Goal: Transaction & Acquisition: Purchase product/service

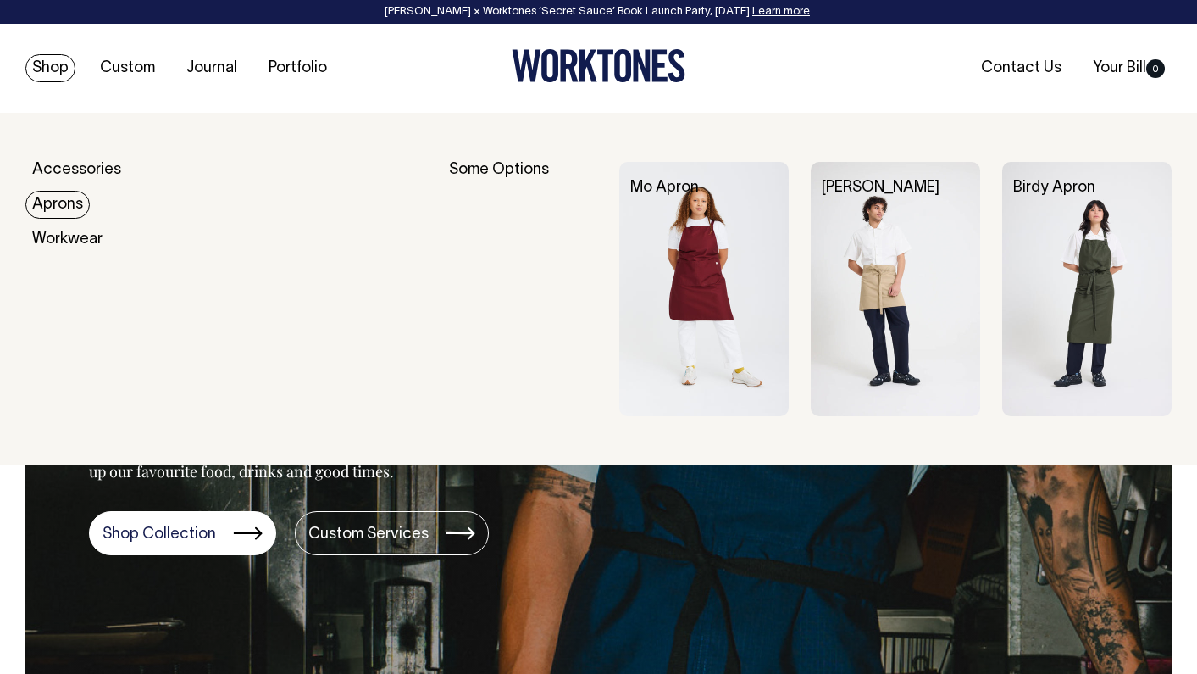
click at [52, 197] on link "Aprons" at bounding box center [57, 205] width 64 height 28
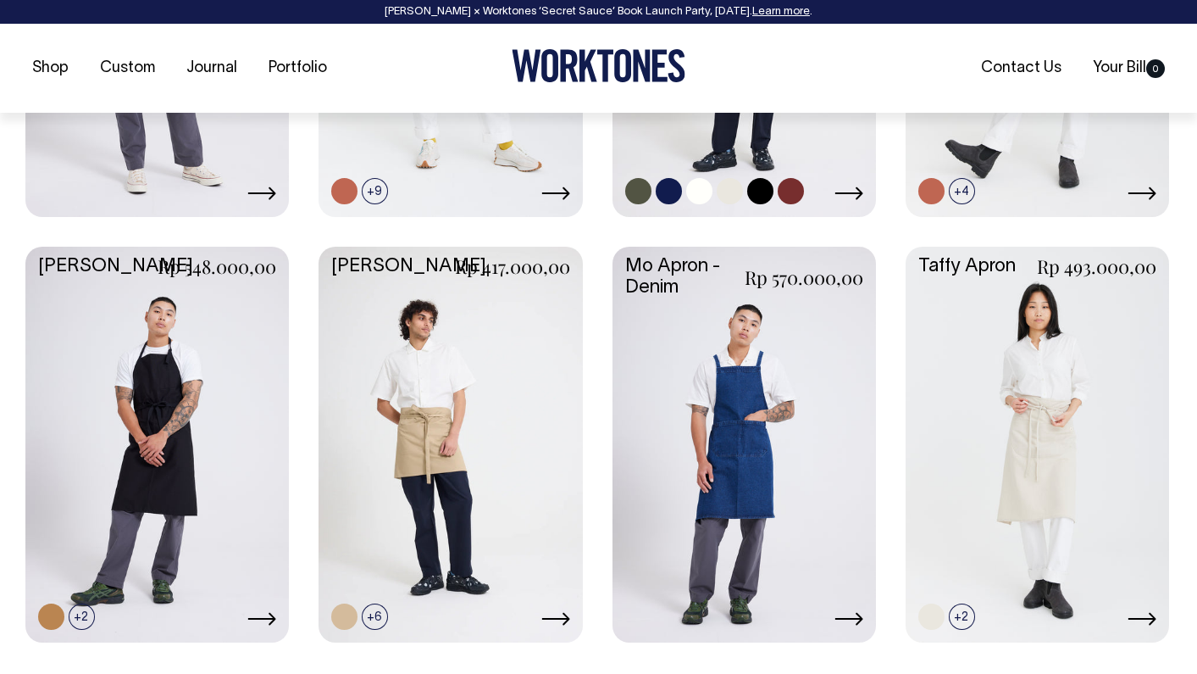
scroll to position [1023, 0]
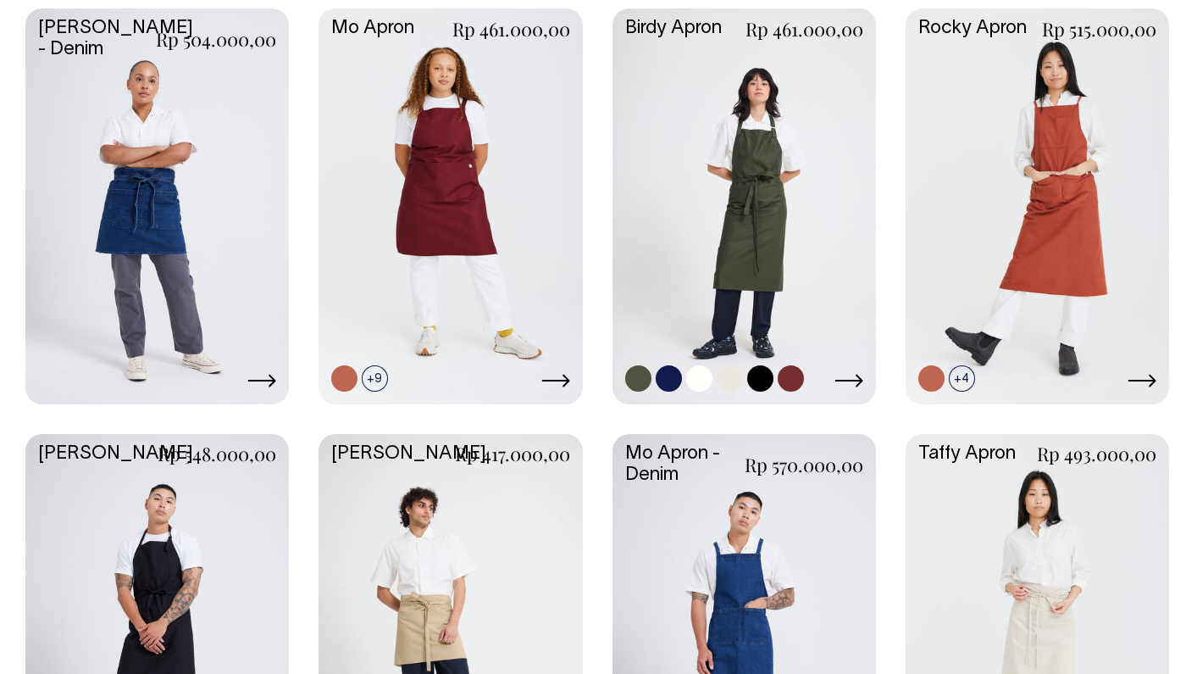
click at [750, 206] on link at bounding box center [744, 204] width 263 height 392
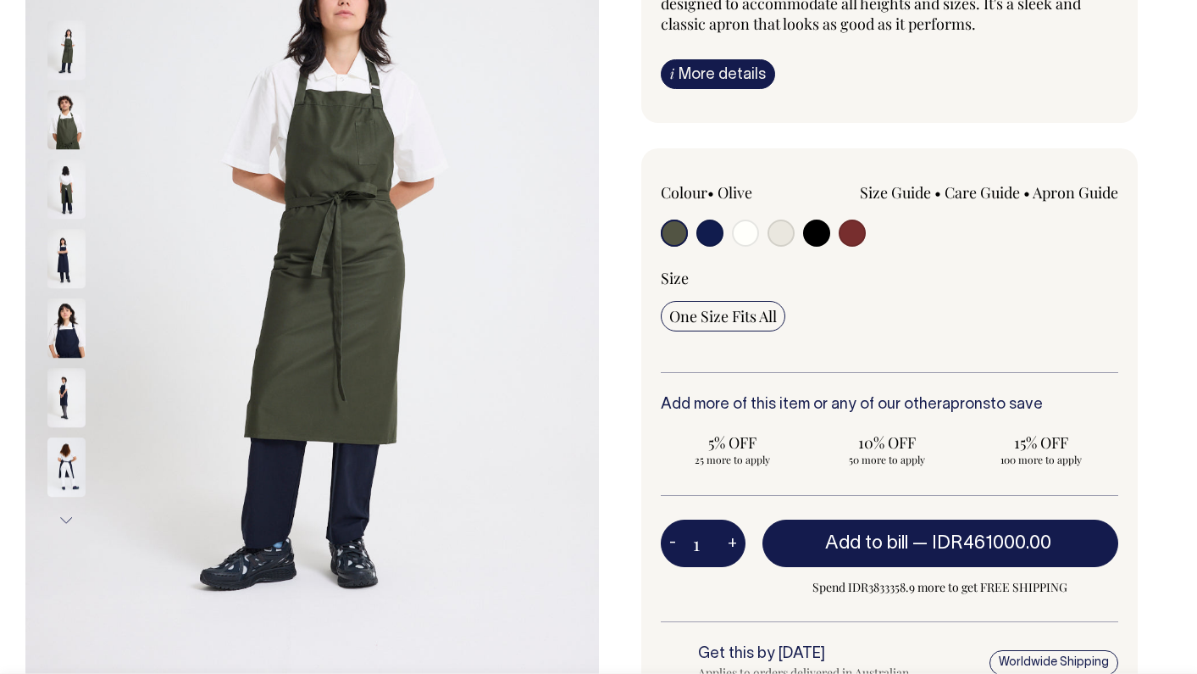
click at [705, 223] on input "radio" at bounding box center [709, 232] width 27 height 27
radio input "true"
select select "Dark Navy"
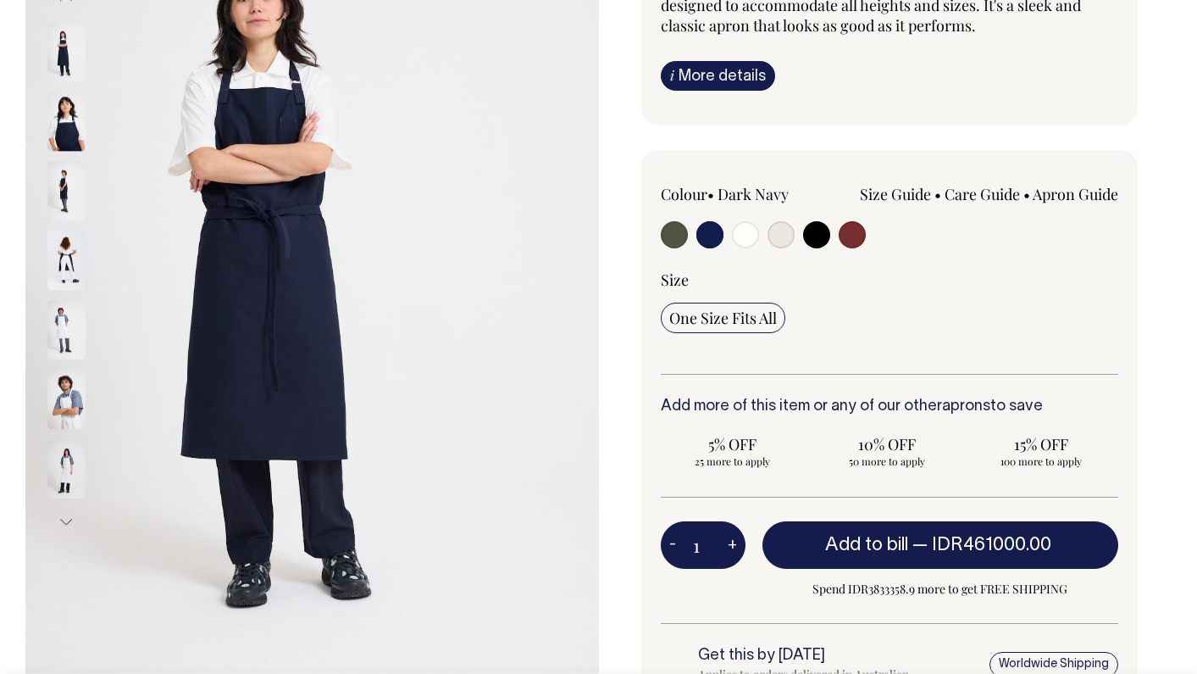
click at [852, 230] on input "radio" at bounding box center [852, 234] width 27 height 27
radio input "true"
select select "Burgundy"
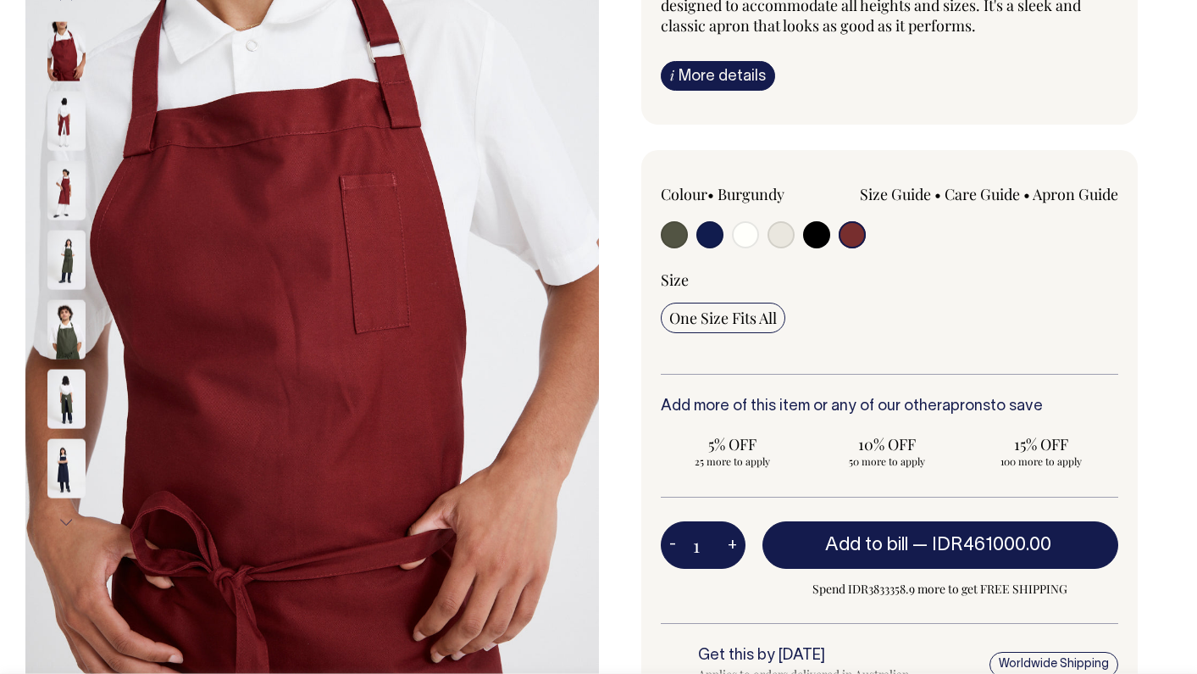
click at [677, 235] on input "radio" at bounding box center [674, 234] width 27 height 27
radio input "true"
select select "Olive"
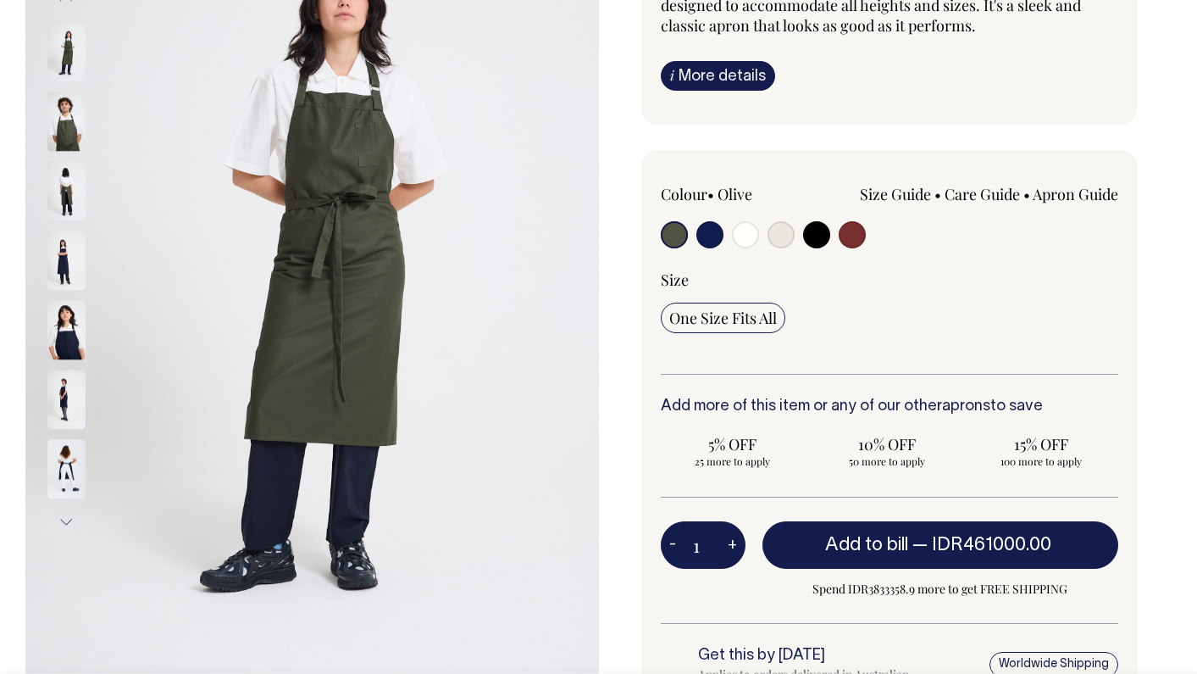
click at [795, 232] on div at bounding box center [752, 236] width 183 height 31
click at [789, 234] on input "radio" at bounding box center [781, 234] width 27 height 27
radio input "true"
select select "Natural"
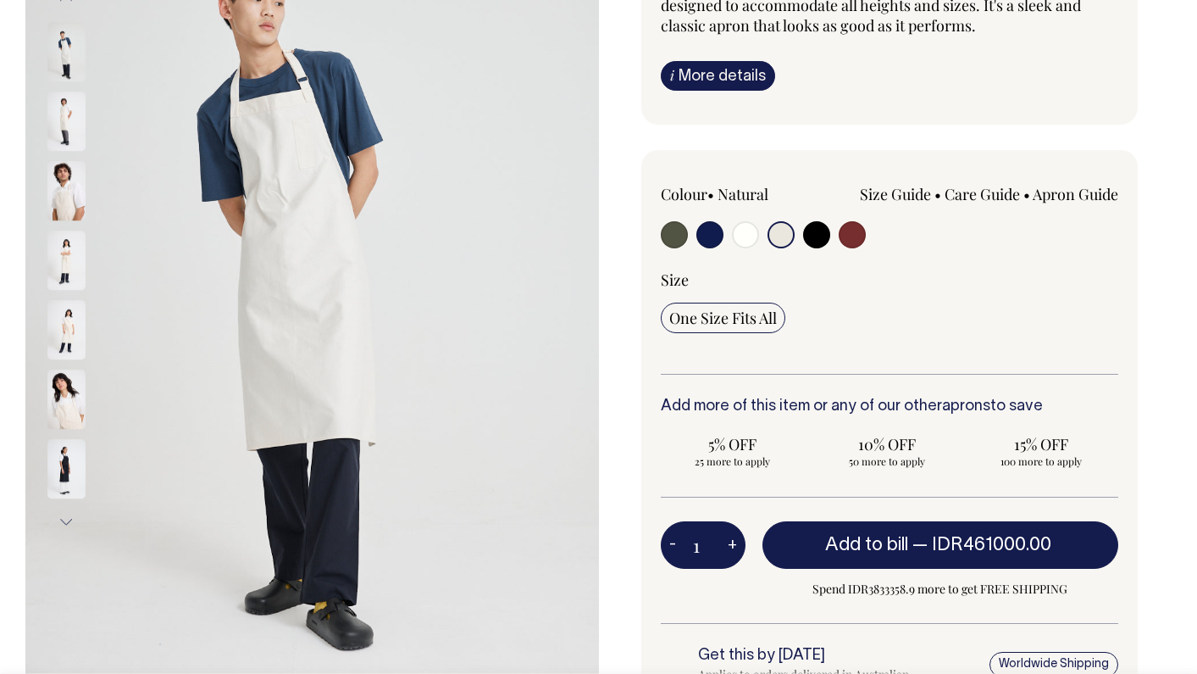
click at [819, 235] on input "radio" at bounding box center [816, 234] width 27 height 27
radio input "true"
select select "Black"
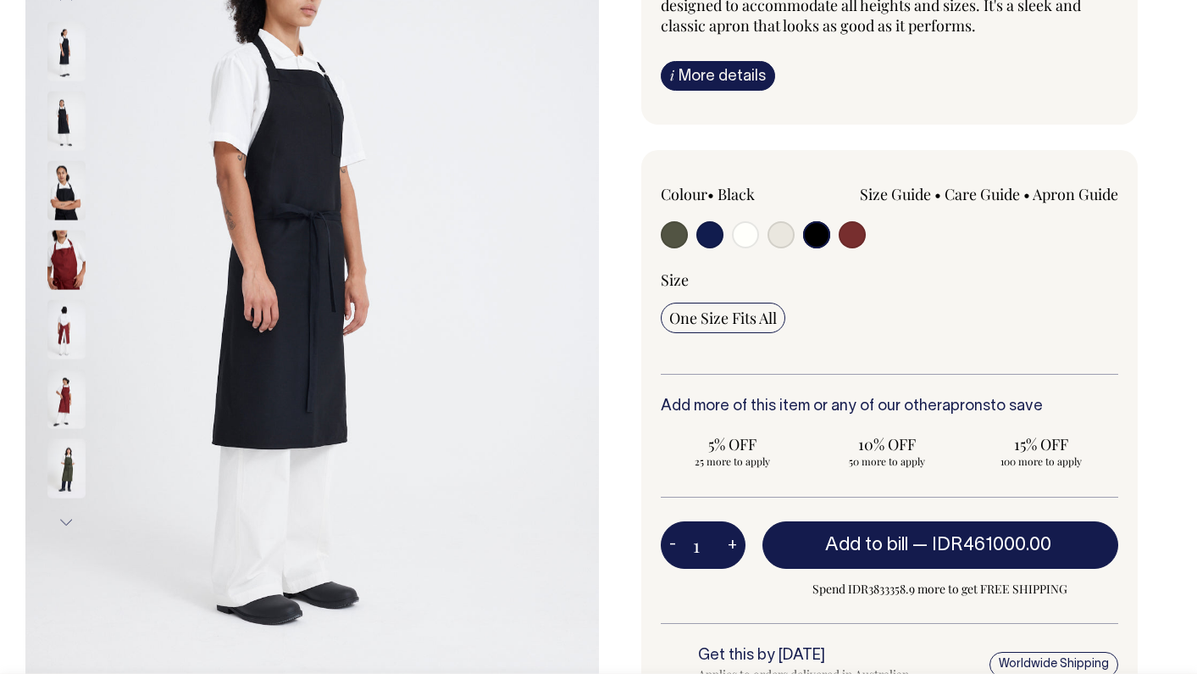
click at [704, 238] on input "radio" at bounding box center [709, 234] width 27 height 27
radio input "true"
select select "Dark Navy"
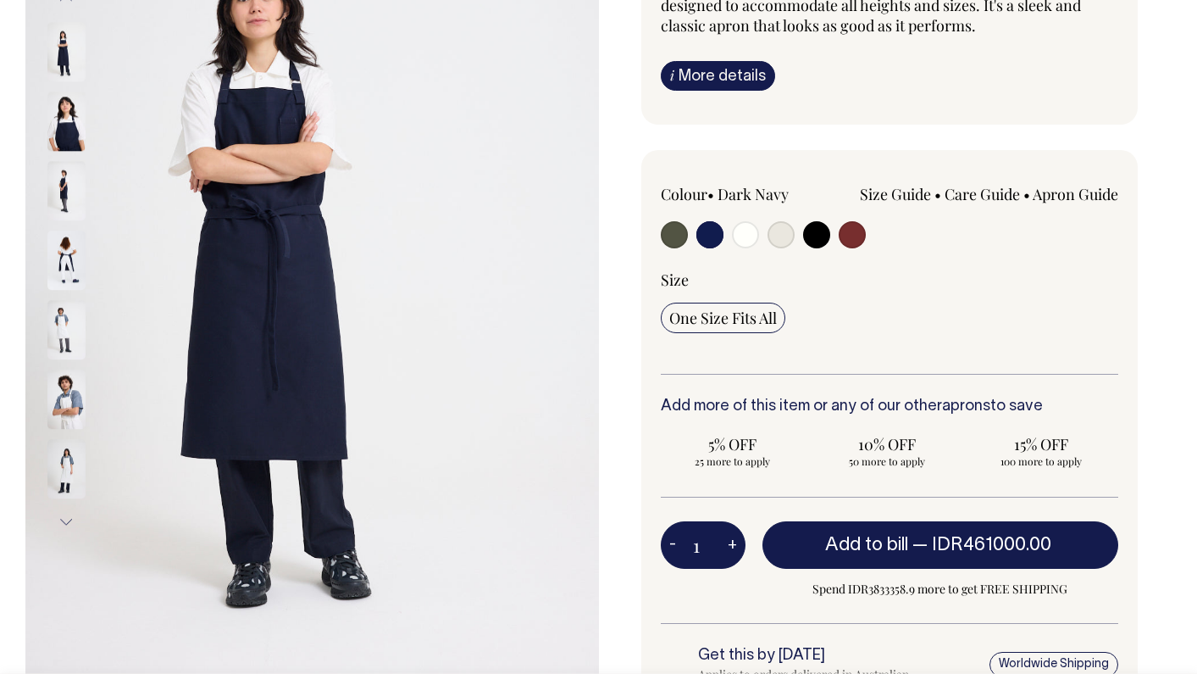
click at [851, 230] on input "radio" at bounding box center [852, 234] width 27 height 27
radio input "true"
select select "Burgundy"
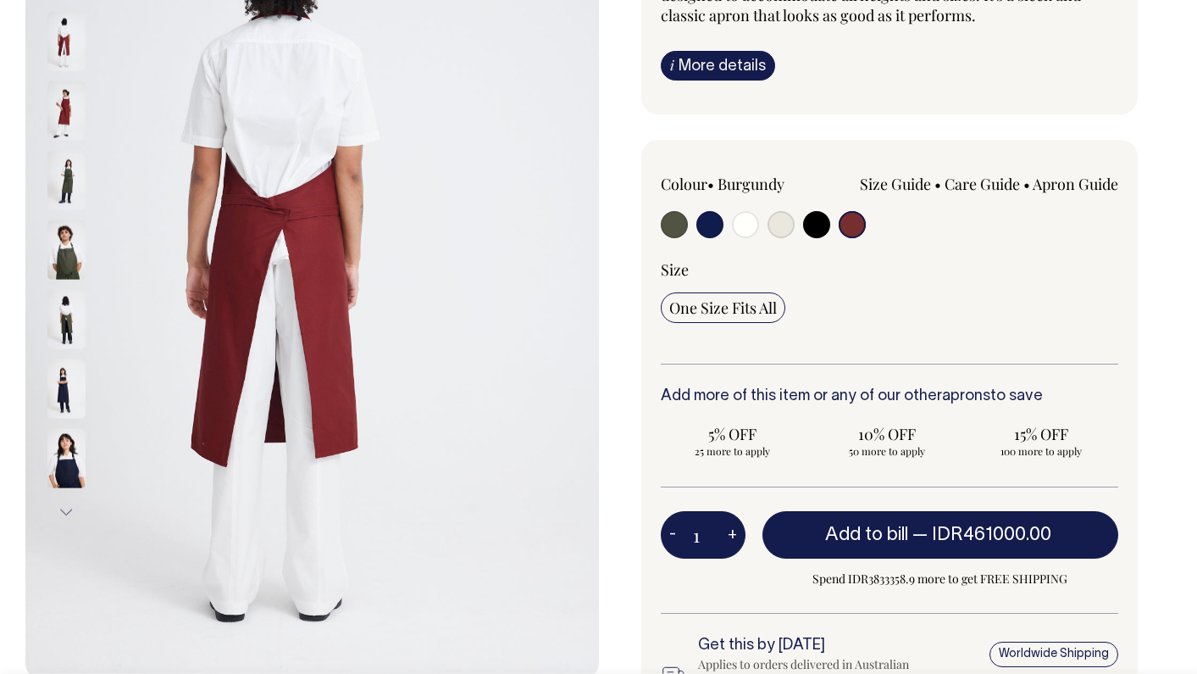
scroll to position [294, 0]
